Goal: Information Seeking & Learning: Learn about a topic

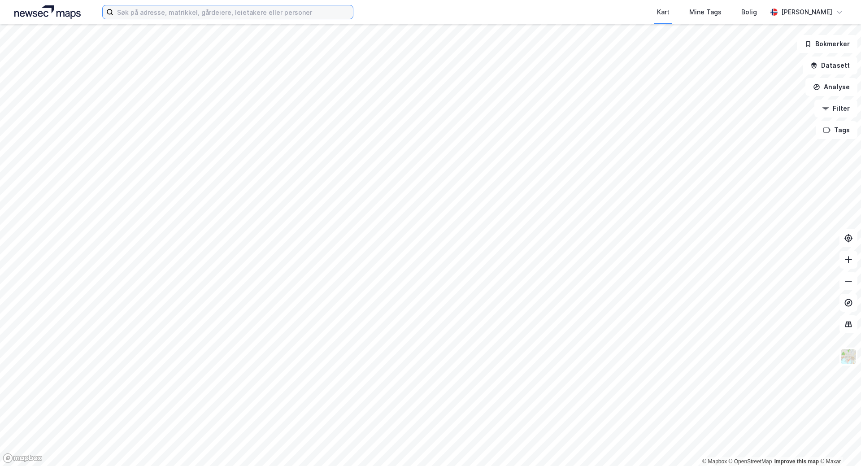
click at [149, 18] on input at bounding box center [233, 11] width 240 height 13
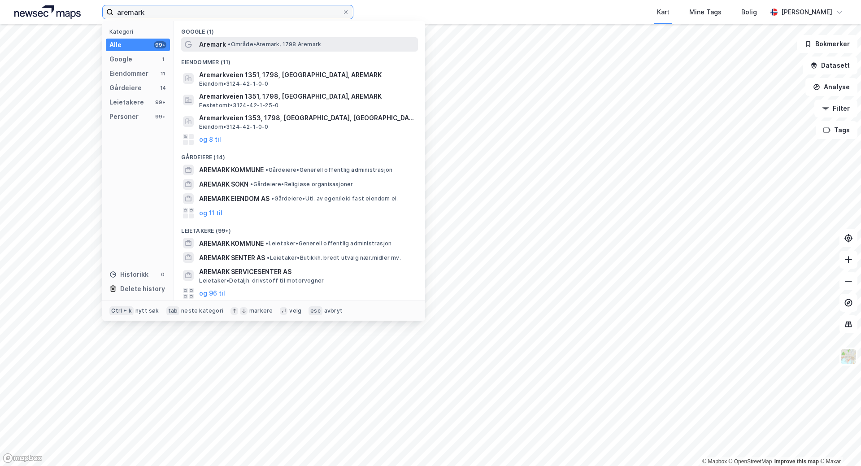
type input "aremark"
click at [243, 46] on span "• Område • [GEOGRAPHIC_DATA], 1798 [GEOGRAPHIC_DATA]" at bounding box center [274, 44] width 93 height 7
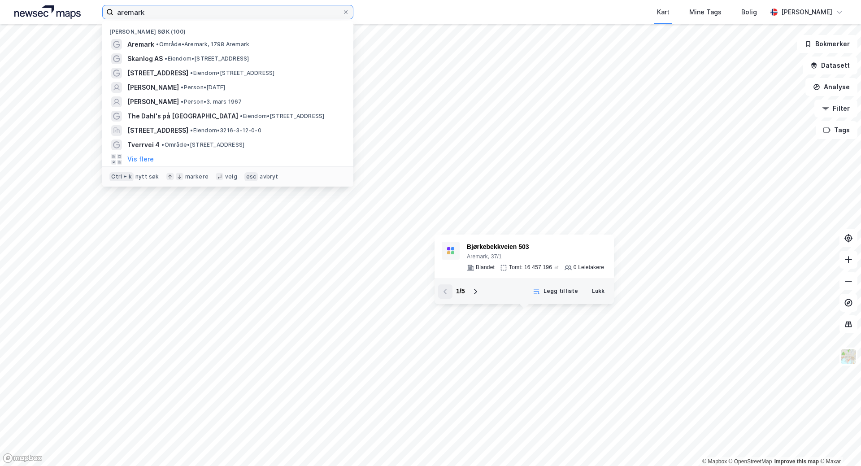
click at [150, 10] on input "aremark" at bounding box center [227, 11] width 229 height 13
click at [347, 13] on icon at bounding box center [345, 11] width 5 height 5
click at [342, 13] on input "aremark" at bounding box center [227, 11] width 229 height 13
